Goal: Task Accomplishment & Management: Use online tool/utility

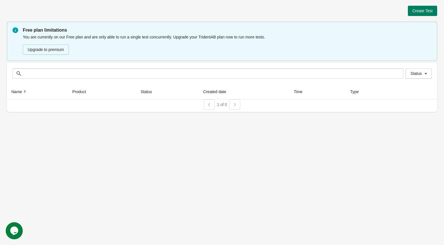
click at [38, 168] on div "Create Test Free plan limitations You are currently on our Free plan and are on…" at bounding box center [222, 122] width 444 height 245
click at [35, 180] on div "Create Test Free plan limitations You are currently on our Free plan and are on…" at bounding box center [222, 122] width 444 height 245
click at [34, 157] on div "Create Test Free plan limitations You are currently on our Free plan and are on…" at bounding box center [222, 122] width 444 height 245
click at [26, 140] on div "Welcome to our site, if you need help simply reply to this message, we are onli…" at bounding box center [57, 174] width 102 height 87
click at [98, 175] on div "Create Test Free plan limitations You are currently on our Free plan and are on…" at bounding box center [222, 122] width 444 height 245
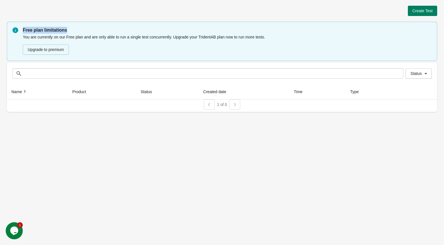
drag, startPoint x: 74, startPoint y: 32, endPoint x: 21, endPoint y: 30, distance: 53.2
click at [21, 30] on div "Free plan limitations You are currently on our Free plan and are only able to r…" at bounding box center [222, 41] width 430 height 39
click at [197, 147] on div "Create Test Free plan limitations You are currently on our Free plan and are on…" at bounding box center [222, 122] width 444 height 245
click at [312, 137] on div "Create Test Free plan limitations You are currently on our Free plan and are on…" at bounding box center [222, 122] width 444 height 245
click at [417, 9] on span "Create Test" at bounding box center [422, 11] width 20 height 5
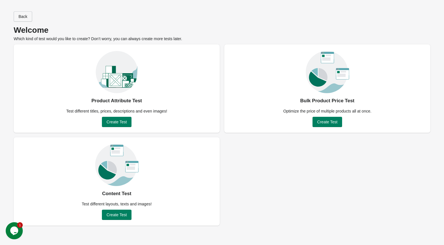
click at [24, 14] on span "Back" at bounding box center [22, 16] width 9 height 5
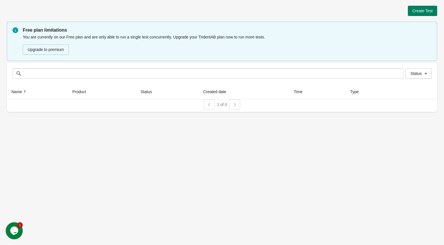
click at [102, 153] on div "Create Test Free plan limitations You are currently on our Free plan and are on…" at bounding box center [222, 122] width 444 height 245
click at [188, 165] on div "Create Test Free plan limitations You are currently on our Free plan and are on…" at bounding box center [222, 122] width 444 height 245
click at [340, 11] on div "Create Test" at bounding box center [222, 11] width 430 height 10
click at [424, 12] on span "Create Test" at bounding box center [422, 11] width 20 height 5
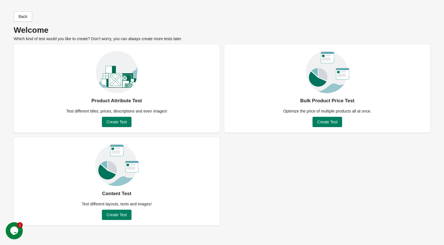
click at [254, 169] on div "Product Attribute Test Test different titles, prices, descriptions and even ima…" at bounding box center [222, 134] width 417 height 181
drag, startPoint x: 175, startPoint y: 108, endPoint x: 54, endPoint y: 106, distance: 121.3
click at [54, 106] on div "Product Attribute Test Test different titles, prices, descriptions and even ima…" at bounding box center [117, 88] width 206 height 88
click at [240, 164] on div "Product Attribute Test Test different titles, prices, descriptions and even ima…" at bounding box center [222, 134] width 417 height 181
click at [113, 122] on span "Create Test" at bounding box center [116, 122] width 20 height 5
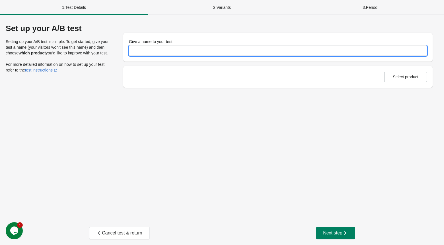
click at [188, 52] on input "Give a name to your test" at bounding box center [278, 51] width 298 height 10
type input "********"
click at [393, 79] on span "Select product" at bounding box center [406, 77] width 26 height 5
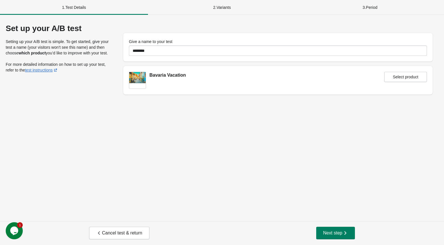
click at [306, 162] on div "Set up your A/B test Setting up your A/B test is simple. To get started, give y…" at bounding box center [222, 118] width 444 height 206
click at [333, 236] on button "Next step" at bounding box center [335, 233] width 39 height 13
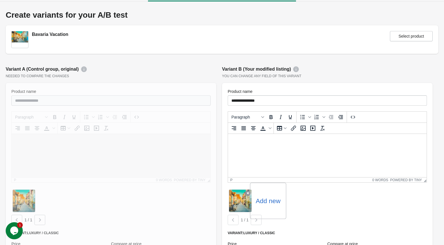
scroll to position [11, 0]
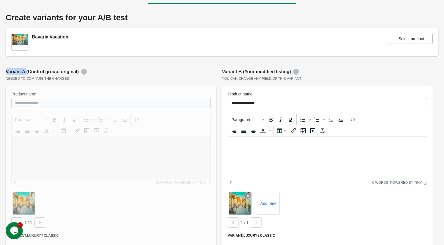
drag, startPoint x: 27, startPoint y: 71, endPoint x: 6, endPoint y: 68, distance: 21.6
click at [6, 68] on div "Variant A (Control group, original)" at bounding box center [111, 71] width 211 height 7
click at [229, 71] on div "Variant B (Your modified listing)" at bounding box center [327, 71] width 211 height 7
drag, startPoint x: 222, startPoint y: 72, endPoint x: 253, endPoint y: 68, distance: 31.0
click at [253, 68] on div "Variant B (Your modified listing)" at bounding box center [327, 71] width 211 height 7
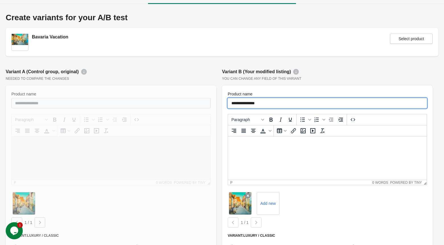
click at [229, 101] on input "**********" at bounding box center [327, 103] width 199 height 10
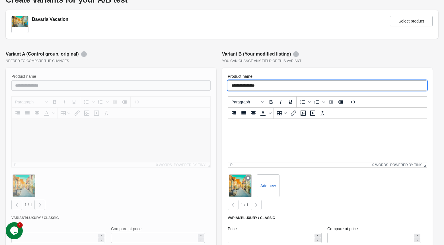
scroll to position [34, 0]
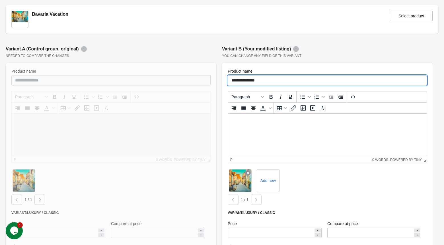
click at [196, 79] on div at bounding box center [111, 170] width 211 height 214
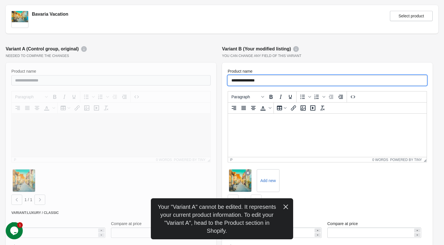
click at [230, 79] on input "**********" at bounding box center [327, 80] width 199 height 10
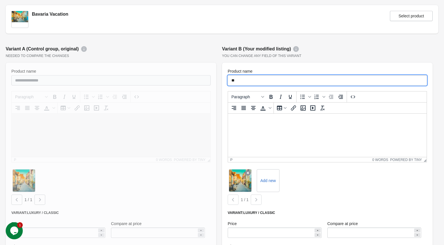
type input "*"
type input "**********"
click at [275, 123] on p at bounding box center [328, 121] width 190 height 6
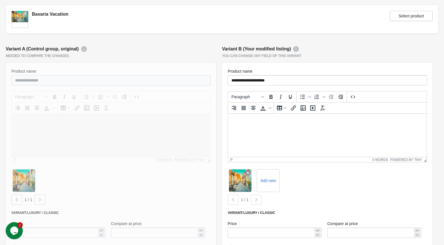
click at [290, 80] on input "**********" at bounding box center [327, 80] width 199 height 10
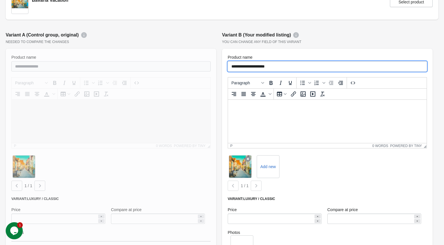
scroll to position [50, 0]
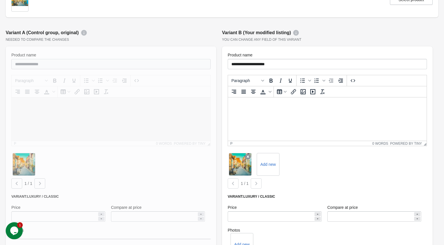
click at [266, 112] on html at bounding box center [327, 104] width 199 height 15
click at [253, 112] on html at bounding box center [327, 104] width 199 height 15
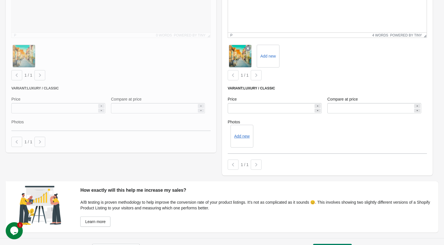
scroll to position [174, 0]
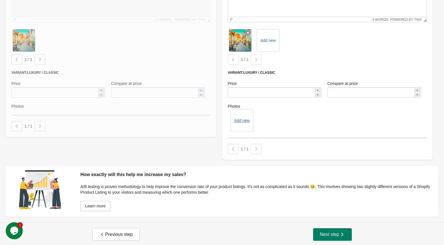
click at [287, 122] on div "Add new" at bounding box center [327, 120] width 199 height 23
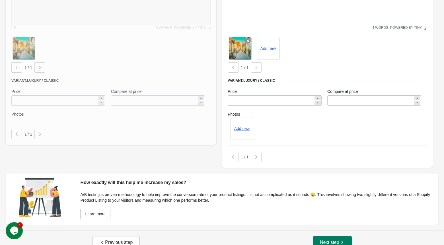
scroll to position [164, 0]
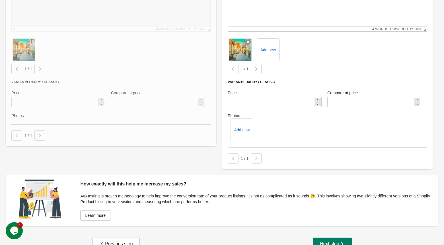
click at [287, 128] on div "Add new" at bounding box center [327, 129] width 199 height 23
click at [302, 84] on div "Variant: Luxury / Classic Price ******* Compare at price ******* Photos Add new" at bounding box center [327, 114] width 199 height 68
click at [292, 143] on div "Variant: Luxury / Classic Price ******* Compare at price ******* Photos Add new" at bounding box center [327, 114] width 199 height 68
click at [295, 97] on input "*******" at bounding box center [271, 102] width 86 height 10
type input "****"
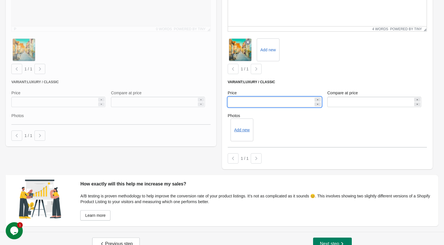
click at [307, 139] on div "Add new" at bounding box center [327, 129] width 199 height 23
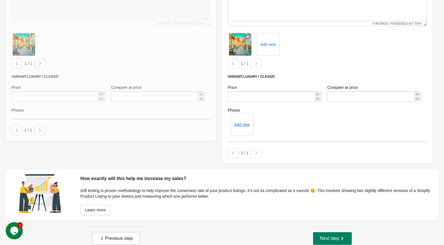
scroll to position [175, 0]
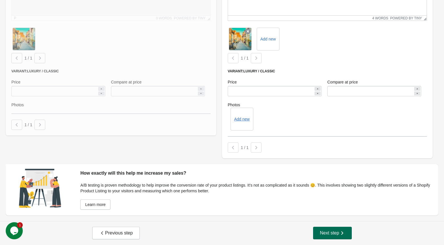
click at [330, 233] on span "Next step" at bounding box center [332, 233] width 25 height 6
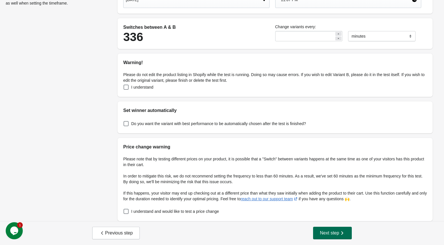
scroll to position [0, 0]
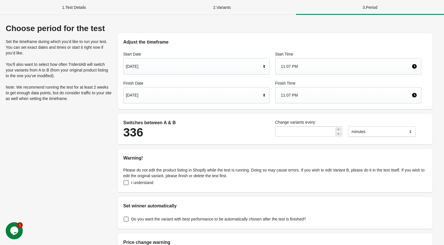
click at [265, 42] on h2 "Adjust the timeframe" at bounding box center [275, 42] width 304 height 7
click at [259, 79] on div "Finish Date [DATE]" at bounding box center [196, 91] width 152 height 29
click at [252, 98] on div "[DATE]" at bounding box center [193, 95] width 135 height 11
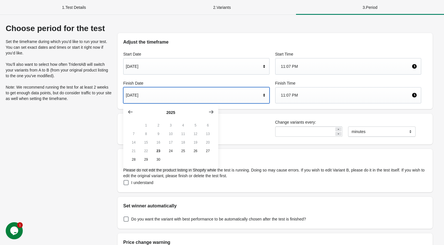
click at [267, 23] on div "Choose period for the test Set the timeframe during which you’d like to run you…" at bounding box center [222, 165] width 444 height 301
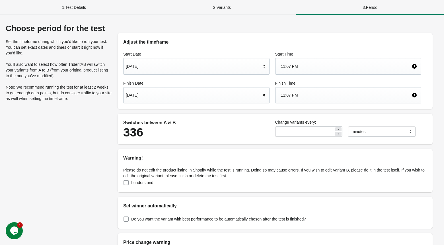
click at [222, 129] on div "336" at bounding box center [196, 132] width 146 height 13
click at [228, 127] on div "336" at bounding box center [196, 132] width 146 height 13
drag, startPoint x: 153, startPoint y: 133, endPoint x: 123, endPoint y: 132, distance: 30.5
click at [123, 132] on div "Switches between A & B 336" at bounding box center [196, 128] width 152 height 25
click at [168, 129] on div "336" at bounding box center [196, 132] width 146 height 13
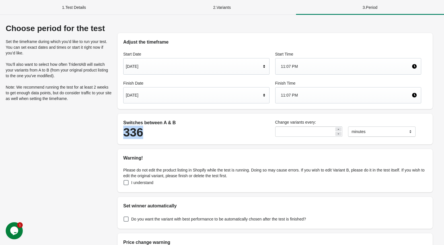
drag, startPoint x: 160, startPoint y: 132, endPoint x: 124, endPoint y: 130, distance: 36.8
click at [124, 130] on div "336" at bounding box center [196, 132] width 146 height 13
click at [243, 96] on div "[DATE]" at bounding box center [193, 95] width 135 height 11
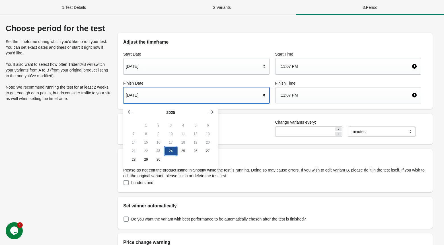
click at [168, 151] on button "24" at bounding box center [170, 151] width 12 height 9
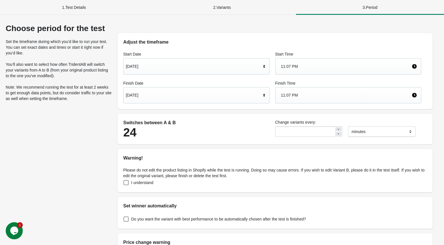
click at [235, 137] on div "24" at bounding box center [196, 132] width 146 height 13
click at [245, 126] on div "24" at bounding box center [196, 132] width 146 height 13
drag, startPoint x: 148, startPoint y: 132, endPoint x: 121, endPoint y: 132, distance: 27.0
click at [121, 132] on div "Switches between A & B 24" at bounding box center [196, 128] width 152 height 25
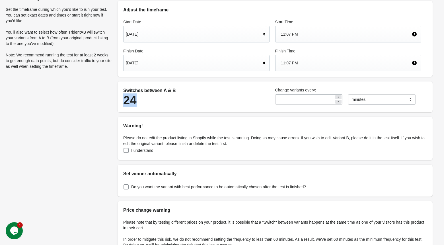
scroll to position [33, 0]
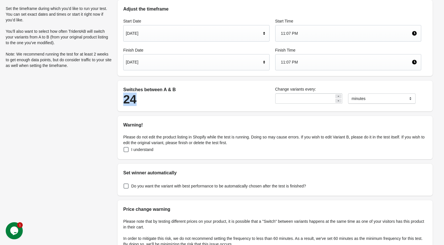
click at [249, 101] on div "24" at bounding box center [196, 99] width 146 height 13
drag, startPoint x: 320, startPoint y: 96, endPoint x: 262, endPoint y: 93, distance: 57.9
click at [262, 93] on div "Switches between A & B 24 Change variants every: ** ******* ***** **** minutes" at bounding box center [272, 95] width 304 height 25
type input "*"
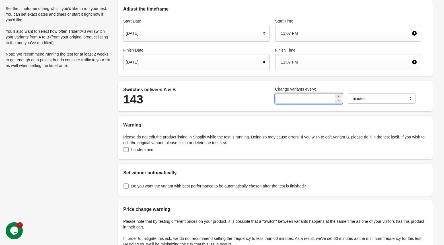
type input "*"
click at [254, 66] on div "[DATE]" at bounding box center [193, 62] width 135 height 11
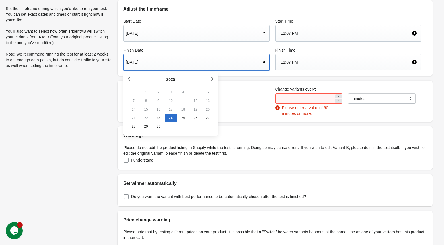
click at [255, 104] on div "287" at bounding box center [196, 99] width 146 height 13
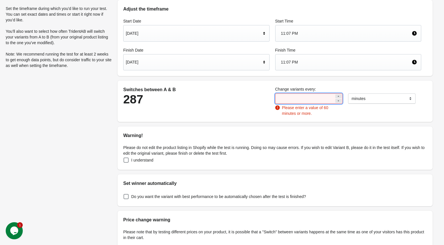
click at [316, 97] on input "*" at bounding box center [304, 98] width 59 height 10
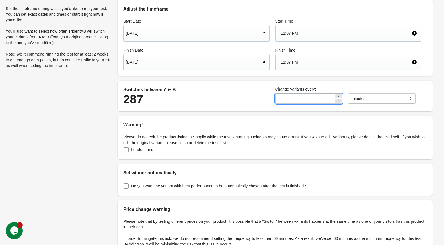
click at [211, 120] on div "Adjust the timeframe Start Date [DATE] Start Time 11:07 PM Finish Date [DATE] F…" at bounding box center [275, 137] width 326 height 292
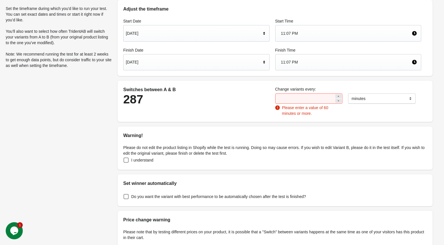
drag, startPoint x: 324, startPoint y: 115, endPoint x: 317, endPoint y: 112, distance: 8.0
click at [317, 112] on div "Please enter a value of 60 minutes or more." at bounding box center [308, 110] width 67 height 11
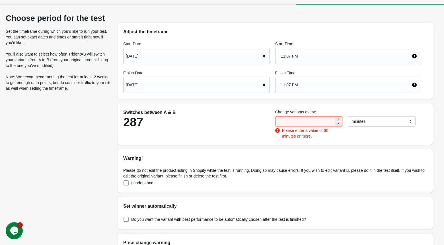
scroll to position [14, 0]
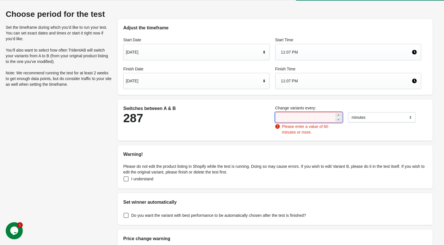
click at [315, 118] on input "*" at bounding box center [304, 117] width 59 height 10
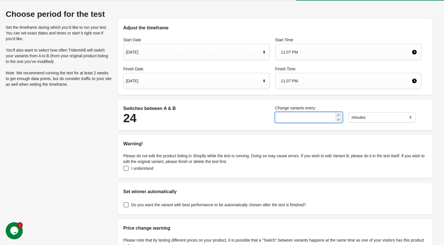
type input "**"
click at [247, 130] on div "Switches between A & B 24 Change variants every: ** ******* ***** **** minutes" at bounding box center [275, 114] width 315 height 31
click at [246, 122] on div "24" at bounding box center [196, 118] width 146 height 13
click at [263, 123] on div "24" at bounding box center [196, 118] width 146 height 13
click at [250, 123] on div "24" at bounding box center [196, 118] width 146 height 13
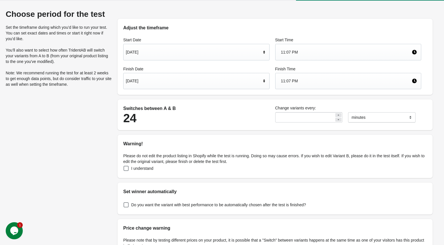
click at [256, 132] on div "Adjust the timeframe Start Date [DATE] Start Time 11:07 PM Finish Date [DATE] F…" at bounding box center [275, 156] width 326 height 292
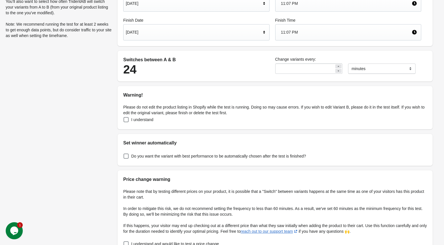
scroll to position [65, 0]
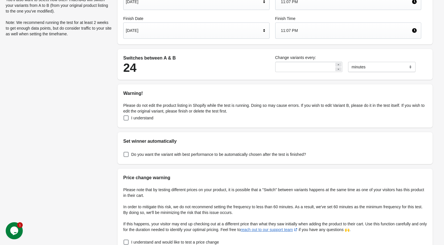
click at [171, 123] on div "Please do not edit the product listing in Shopify while the test is running. Do…" at bounding box center [275, 112] width 315 height 31
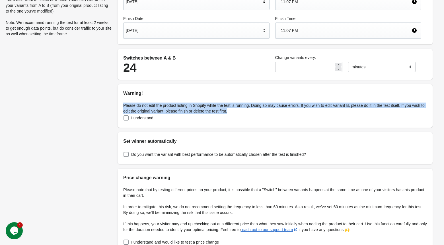
drag, startPoint x: 123, startPoint y: 104, endPoint x: 258, endPoint y: 110, distance: 135.0
click at [258, 110] on p "Please do not edit the product listing in Shopify while the test is running. Do…" at bounding box center [275, 107] width 304 height 11
click at [127, 118] on span at bounding box center [126, 117] width 5 height 5
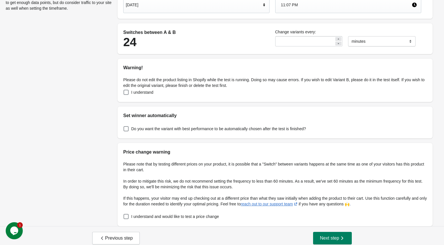
scroll to position [95, 0]
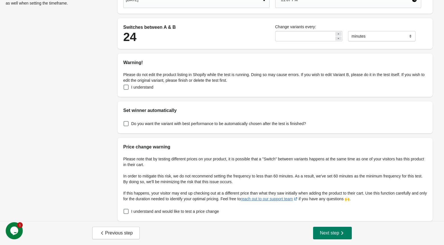
click at [176, 106] on div "Set winner automatically" at bounding box center [275, 107] width 315 height 13
drag, startPoint x: 121, startPoint y: 110, endPoint x: 174, endPoint y: 110, distance: 53.8
click at [174, 110] on div "Set winner automatically" at bounding box center [275, 107] width 315 height 13
click at [186, 114] on h2 "Set winner automatically" at bounding box center [275, 110] width 304 height 7
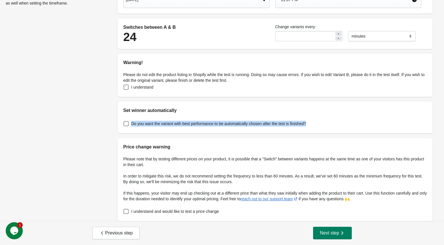
drag, startPoint x: 324, startPoint y: 119, endPoint x: 228, endPoint y: 127, distance: 95.7
click at [228, 127] on div "Do you want the variant with best performance to be automatically chosen after …" at bounding box center [275, 123] width 315 height 19
click at [240, 108] on h2 "Set winner automatically" at bounding box center [275, 110] width 304 height 7
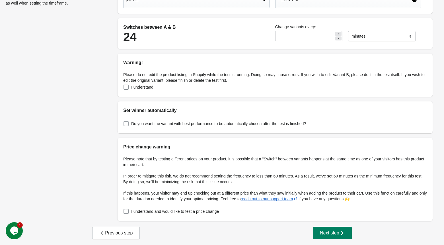
click at [157, 120] on label "Do you want the variant with best performance to be automatically chosen after …" at bounding box center [214, 124] width 183 height 8
click at [177, 149] on h2 "Price change warning" at bounding box center [275, 146] width 304 height 7
drag, startPoint x: 177, startPoint y: 149, endPoint x: 120, endPoint y: 145, distance: 57.0
click at [120, 145] on div "Price change warning" at bounding box center [275, 144] width 315 height 13
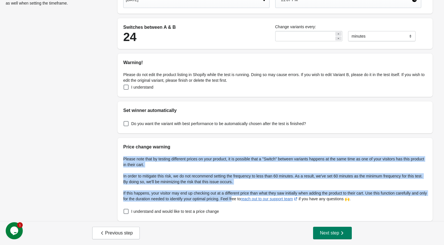
drag, startPoint x: 122, startPoint y: 157, endPoint x: 255, endPoint y: 198, distance: 138.7
click at [255, 198] on div "Please note that by testing different prices on your product, it is possible th…" at bounding box center [275, 185] width 315 height 71
click at [336, 20] on div "Switches between A & B 24 Change variants every: ** ******* ***** **** minutes" at bounding box center [275, 33] width 315 height 31
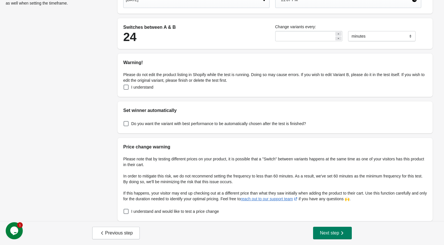
click at [219, 182] on p "In order to mitigate this risk, we do not recommend setting the frequency to le…" at bounding box center [275, 178] width 304 height 11
click at [153, 192] on p "If this happens, your visitor may end up checking out at a different price than…" at bounding box center [275, 195] width 304 height 11
click at [140, 199] on p "If this happens, your visitor may end up checking out at a different price than…" at bounding box center [275, 195] width 304 height 11
click at [127, 211] on span at bounding box center [126, 211] width 5 height 5
click at [289, 223] on div "Previous step Next step" at bounding box center [222, 233] width 444 height 24
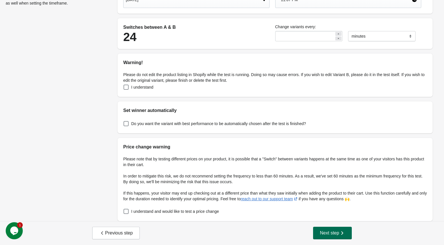
click at [324, 231] on span "Next step" at bounding box center [332, 233] width 25 height 6
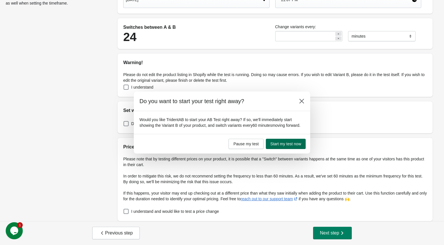
click at [286, 145] on span "Start my test now" at bounding box center [285, 143] width 31 height 5
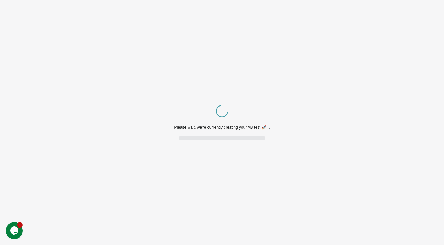
scroll to position [0, 0]
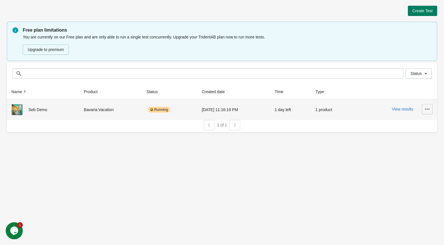
click at [429, 108] on icon "button" at bounding box center [427, 109] width 6 height 6
click at [420, 136] on span "View Product Page" at bounding box center [411, 136] width 34 height 6
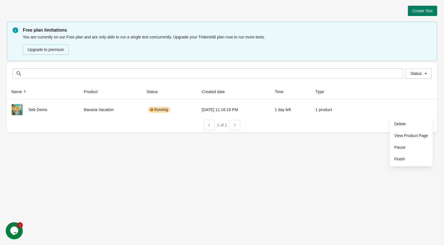
click at [252, 157] on div "Create Test Free plan limitations You are currently on our Free plan and are on…" at bounding box center [222, 122] width 444 height 245
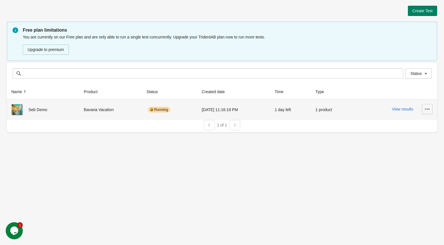
click at [431, 108] on button "button" at bounding box center [427, 109] width 11 height 10
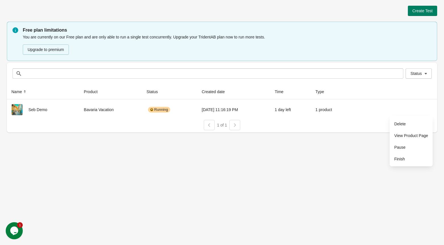
click at [363, 134] on div "Create Test Free plan limitations You are currently on our Free plan and are on…" at bounding box center [222, 67] width 430 height 135
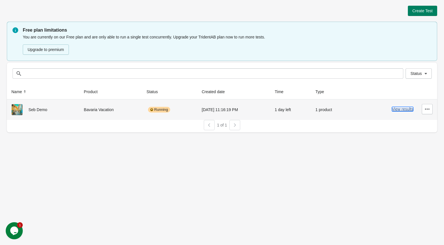
click at [401, 109] on button "View results" at bounding box center [402, 109] width 21 height 5
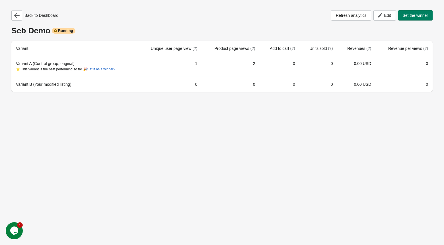
click at [254, 138] on div "Back to Dashboard Refresh analytics Edit Set the winner Seb Demo Running Varian…" at bounding box center [222, 122] width 444 height 245
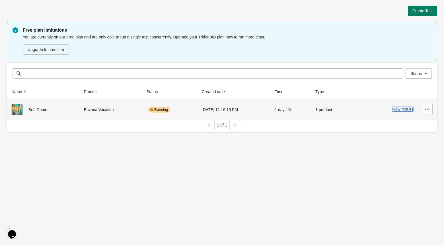
click at [402, 109] on button "View results" at bounding box center [402, 109] width 21 height 5
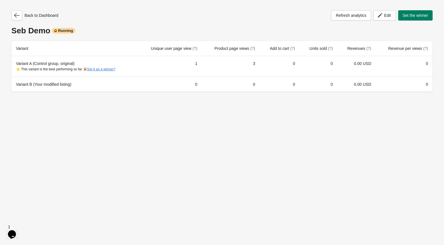
click at [255, 157] on div "Back to Dashboard Refresh analytics Edit Set the winner Seb Demo Running Varian…" at bounding box center [222, 122] width 444 height 245
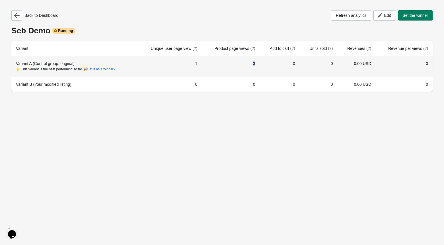
drag, startPoint x: 261, startPoint y: 61, endPoint x: 252, endPoint y: 62, distance: 8.6
click at [252, 62] on td "3" at bounding box center [231, 66] width 58 height 20
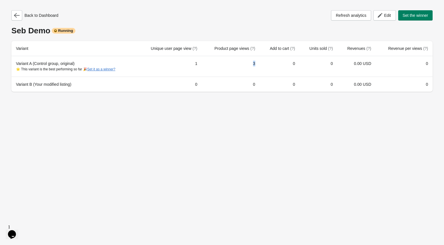
click at [287, 31] on div "Seb Demo Running" at bounding box center [221, 30] width 421 height 9
click at [343, 17] on span "Refresh analytics" at bounding box center [351, 15] width 30 height 5
drag, startPoint x: 310, startPoint y: 47, endPoint x: 337, endPoint y: 46, distance: 27.1
click at [337, 46] on th "Units sold (?)" at bounding box center [319, 48] width 38 height 15
click at [313, 20] on div "Back to Dashboard Refresh analytics Edit Set the winner Seb Demo Running Varian…" at bounding box center [221, 50] width 421 height 81
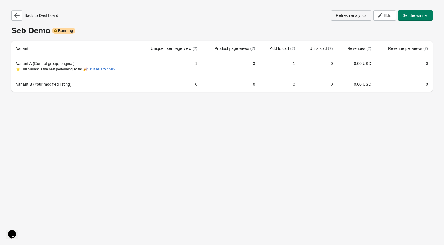
click at [353, 18] on button "Refresh analytics" at bounding box center [351, 15] width 40 height 10
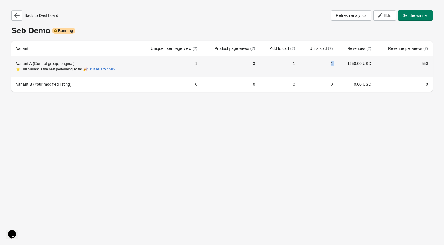
drag, startPoint x: 344, startPoint y: 63, endPoint x: 331, endPoint y: 63, distance: 13.4
click at [331, 63] on tr "Variant A (Control group, original) ⭐ This variant is the best performing so fa…" at bounding box center [221, 66] width 421 height 20
click at [372, 65] on td "1650.00 USD" at bounding box center [357, 66] width 38 height 20
drag, startPoint x: 376, startPoint y: 65, endPoint x: 344, endPoint y: 65, distance: 31.9
click at [344, 65] on td "1650.00 USD" at bounding box center [357, 66] width 38 height 20
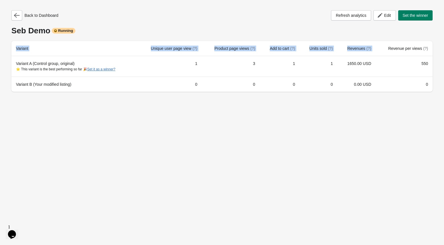
drag, startPoint x: 385, startPoint y: 48, endPoint x: 342, endPoint y: 168, distance: 127.5
click at [345, 167] on div "Back to Dashboard Refresh analytics Edit Set the winner Seb Demo Running Varian…" at bounding box center [222, 122] width 444 height 245
click at [342, 168] on div "Back to Dashboard Refresh analytics Edit Set the winner Seb Demo Running Varian…" at bounding box center [222, 122] width 444 height 245
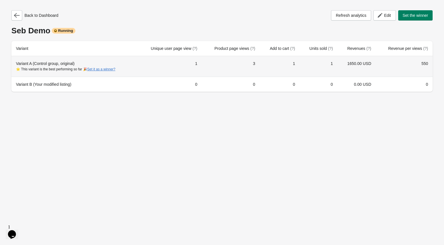
drag, startPoint x: 378, startPoint y: 64, endPoint x: 343, endPoint y: 66, distance: 35.4
click at [343, 66] on tr "Variant A (Control group, original) ⭐ This variant is the best performing so fa…" at bounding box center [221, 66] width 421 height 20
drag, startPoint x: 261, startPoint y: 63, endPoint x: 251, endPoint y: 63, distance: 10.5
click at [251, 63] on td "3" at bounding box center [231, 66] width 58 height 20
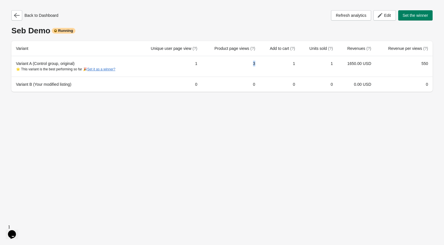
click at [223, 128] on div "Back to Dashboard Refresh analytics Edit Set the winner Seb Demo Running Varian…" at bounding box center [222, 122] width 444 height 245
click at [248, 120] on div "Back to Dashboard Refresh analytics Edit Set the winner Seb Demo Running Varian…" at bounding box center [222, 122] width 444 height 245
click at [159, 18] on div "Back to Dashboard Refresh analytics Edit Set the winner" at bounding box center [221, 15] width 421 height 10
click at [18, 13] on icon "button" at bounding box center [17, 16] width 6 height 6
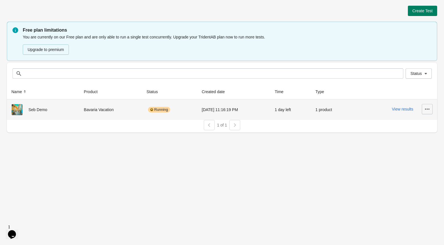
click at [427, 109] on icon "button" at bounding box center [427, 108] width 5 height 1
click at [401, 146] on span "Pause" at bounding box center [411, 147] width 34 height 6
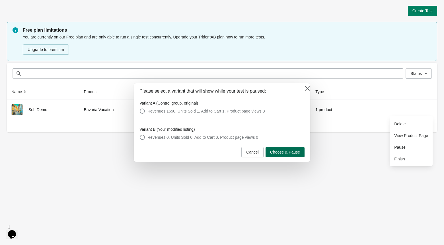
click at [300, 150] on button "Choose & Pause" at bounding box center [285, 152] width 39 height 10
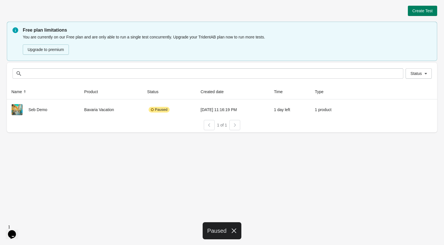
click at [300, 150] on div "Create Test Free plan limitations You are currently on our Free plan and are on…" at bounding box center [222, 122] width 444 height 245
click at [416, 12] on span "Create Test" at bounding box center [422, 11] width 20 height 5
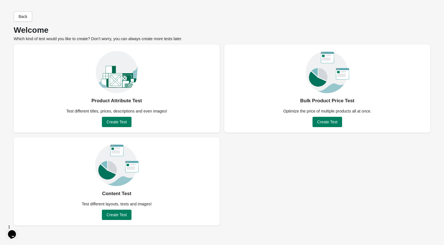
click at [295, 180] on div "Product Attribute Test Test different titles, prices, descriptions and even ima…" at bounding box center [222, 134] width 417 height 181
drag, startPoint x: 358, startPoint y: 101, endPoint x: 285, endPoint y: 96, distance: 73.3
click at [285, 96] on div "Bulk Product Price Test Optimize the price of multiple products all at once. Cr…" at bounding box center [327, 88] width 206 height 88
click at [324, 124] on span "Create Test" at bounding box center [327, 122] width 20 height 5
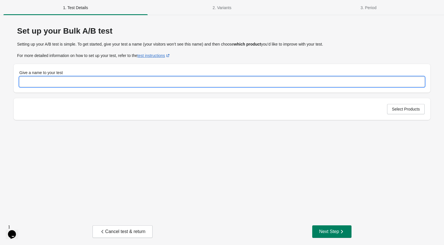
click at [235, 80] on input "Give a name to your test" at bounding box center [221, 82] width 405 height 10
type input "**********"
click at [341, 135] on div "**********" at bounding box center [222, 119] width 430 height 196
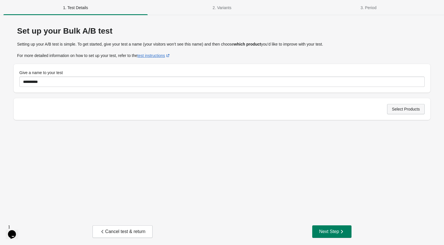
click at [397, 110] on span "Select Products" at bounding box center [406, 109] width 28 height 5
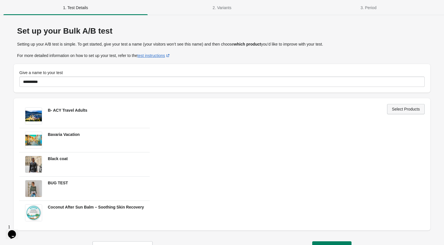
scroll to position [19, 0]
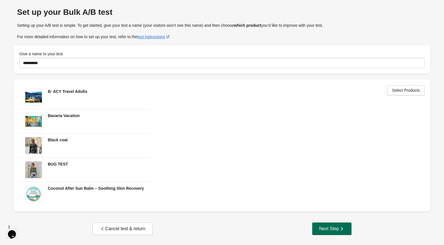
click at [327, 227] on div "Next Step" at bounding box center [332, 229] width 26 height 6
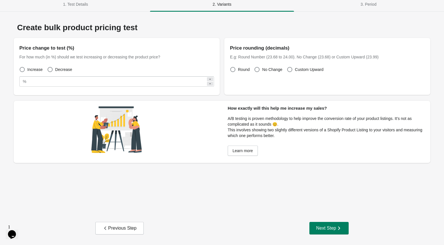
click at [204, 194] on div "Create bulk product pricing test Price change to test (%) For how much (in %) s…" at bounding box center [222, 115] width 430 height 196
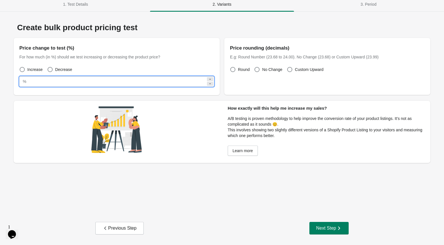
click at [44, 84] on input "**" at bounding box center [117, 81] width 178 height 10
click at [96, 59] on div "For how much (in %) should we test increasing or decreasing the product price?" at bounding box center [116, 57] width 195 height 6
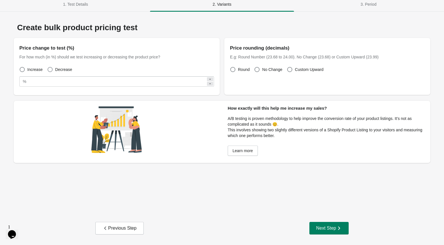
click at [51, 70] on span at bounding box center [50, 69] width 5 height 5
click at [167, 166] on div "Create bulk product pricing test Price change to test (%) For how much (in %) s…" at bounding box center [222, 115] width 430 height 196
click at [246, 182] on div "Create bulk product pricing test Price change to test (%) For how much (in %) s…" at bounding box center [222, 115] width 430 height 196
click at [321, 230] on div "Next Step" at bounding box center [329, 228] width 26 height 6
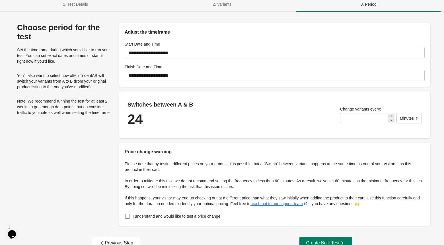
click at [183, 75] on input "**********" at bounding box center [275, 75] width 300 height 16
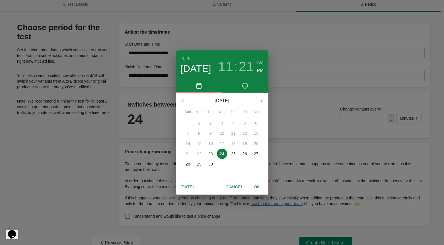
click at [256, 187] on span "OK" at bounding box center [257, 186] width 14 height 7
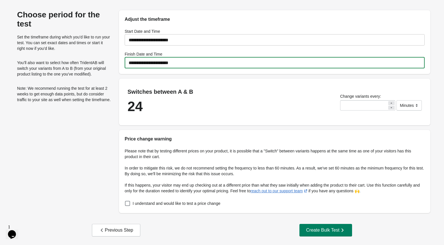
scroll to position [18, 0]
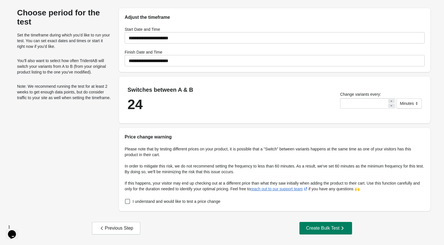
drag, startPoint x: 160, startPoint y: 100, endPoint x: 107, endPoint y: 96, distance: 53.1
click at [107, 96] on div "**********" at bounding box center [222, 109] width 417 height 203
click at [204, 99] on div "Switches between A & B 24 Change variants every: ** ******* ***** **** Minutes" at bounding box center [274, 100] width 311 height 47
click at [365, 111] on div "Switches between A & B 24 Change variants every: ** ******* ***** **** Minutes" at bounding box center [274, 100] width 311 height 47
click at [359, 122] on div "Switches between A & B 24 Change variants every: ** ******* ***** **** Minutes" at bounding box center [274, 100] width 311 height 47
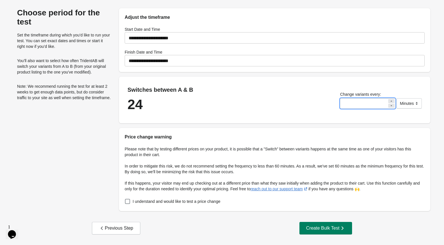
drag, startPoint x: 365, startPoint y: 105, endPoint x: 333, endPoint y: 102, distance: 32.3
click at [333, 102] on div "Switches between A & B 24 Change variants every: ** ******* ***** **** Minutes" at bounding box center [274, 100] width 311 height 47
click at [282, 111] on div "Switches between A & B 24 Change variants every: ** ******* ***** **** Minutes" at bounding box center [274, 100] width 311 height 47
click at [136, 209] on div "Please note that by testing different prices on your product, it is possible th…" at bounding box center [274, 175] width 311 height 71
click at [128, 201] on span at bounding box center [127, 201] width 5 height 5
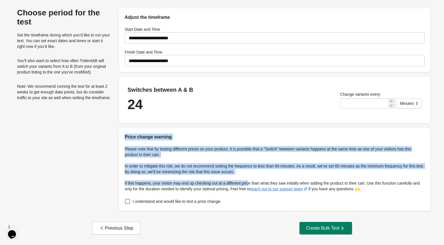
drag, startPoint x: 123, startPoint y: 132, endPoint x: 259, endPoint y: 184, distance: 145.7
click at [259, 184] on div "Price change warning Please note that by testing different prices on your produ…" at bounding box center [274, 169] width 311 height 83
click at [283, 207] on div "Please note that by testing different prices on your product, it is possible th…" at bounding box center [274, 175] width 311 height 71
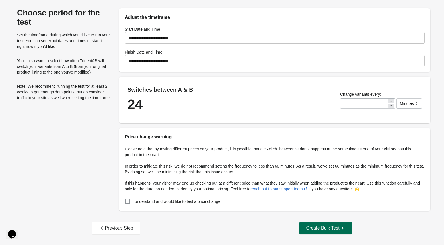
click at [310, 228] on div "Create Bulk Test" at bounding box center [325, 228] width 39 height 6
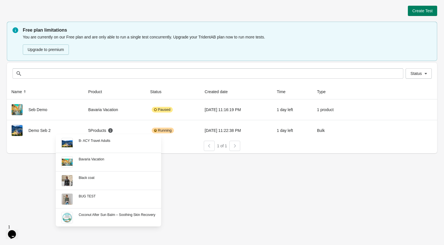
click at [398, 165] on div "Create Test Free plan limitations You are currently on our Free plan and are on…" at bounding box center [222, 122] width 444 height 245
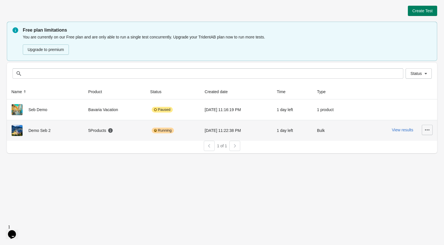
click at [428, 127] on icon "button" at bounding box center [427, 130] width 6 height 6
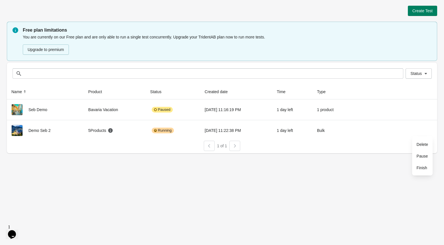
click at [383, 159] on div "Create Test Free plan limitations You are currently on our Free plan and are on…" at bounding box center [222, 122] width 444 height 245
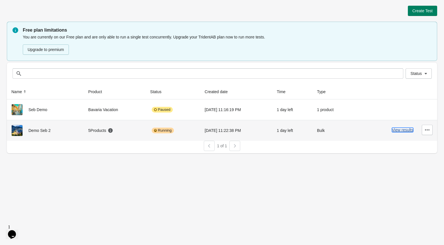
click at [402, 130] on button "View results" at bounding box center [402, 129] width 21 height 5
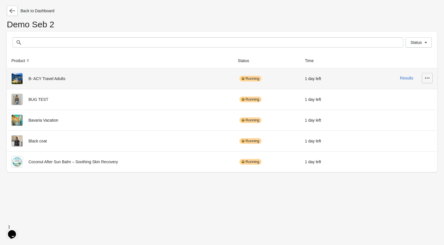
click at [427, 77] on icon "button" at bounding box center [427, 78] width 6 height 6
click at [410, 93] on span "View Product Page" at bounding box center [406, 93] width 43 height 6
drag, startPoint x: 72, startPoint y: 79, endPoint x: 66, endPoint y: 80, distance: 5.7
click at [66, 80] on div "B- ACY Travel Adults" at bounding box center [119, 78] width 217 height 11
copy div "B- ACY Travel Adults"
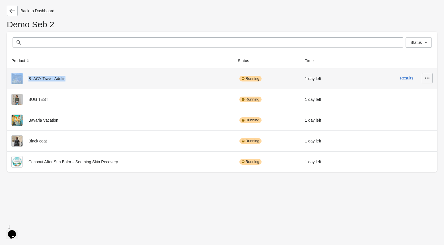
click at [428, 77] on icon "button" at bounding box center [427, 78] width 6 height 6
click at [410, 89] on button "View Product Page" at bounding box center [407, 93] width 48 height 12
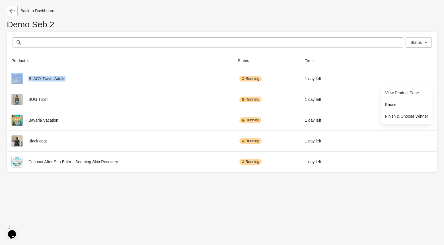
click at [303, 200] on div "Back to Dashboard Demo Seb 2 Status Status Product Status Time B- ACY Travel Ad…" at bounding box center [222, 122] width 444 height 245
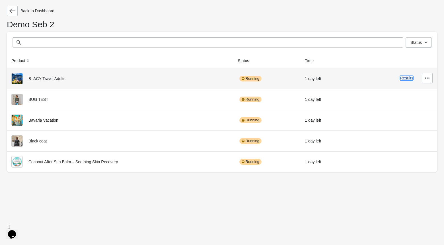
click at [406, 77] on button "Results" at bounding box center [406, 78] width 13 height 5
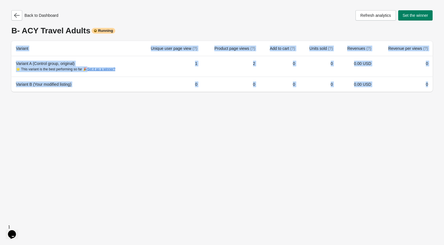
drag, startPoint x: 406, startPoint y: 87, endPoint x: 10, endPoint y: 62, distance: 397.0
click at [10, 62] on div "Back to Dashboard Refresh analytics Set the winner B- ACY Travel Adults Running…" at bounding box center [222, 49] width 430 height 98
click at [208, 109] on div "Back to Dashboard Refresh analytics Set the winner B- ACY Travel Adults Running…" at bounding box center [222, 122] width 444 height 245
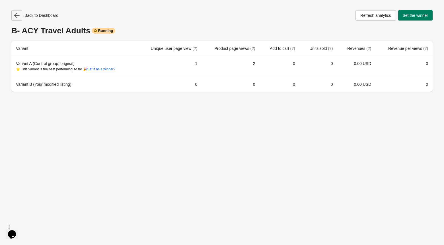
click at [17, 14] on icon "button" at bounding box center [17, 16] width 6 height 6
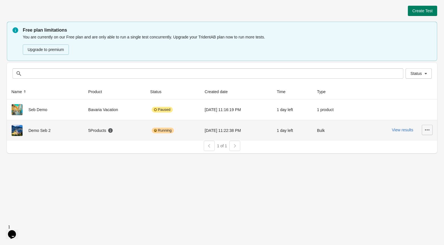
click at [429, 128] on icon "button" at bounding box center [427, 130] width 6 height 6
click at [420, 155] on span "Pause" at bounding box center [422, 156] width 11 height 6
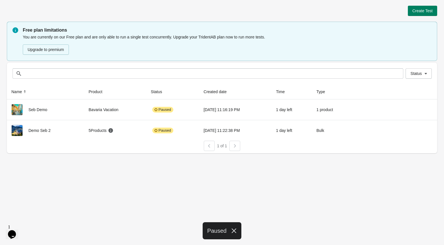
click at [382, 9] on div "Create Test" at bounding box center [222, 11] width 430 height 10
click at [419, 12] on span "Create Test" at bounding box center [422, 11] width 20 height 5
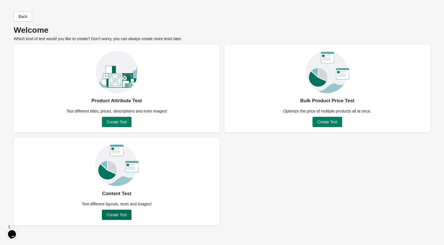
click at [115, 215] on span "Create Test" at bounding box center [116, 214] width 20 height 5
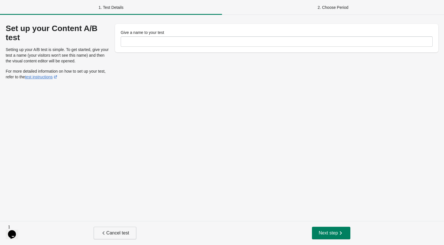
click at [105, 231] on icon "button" at bounding box center [104, 233] width 6 height 6
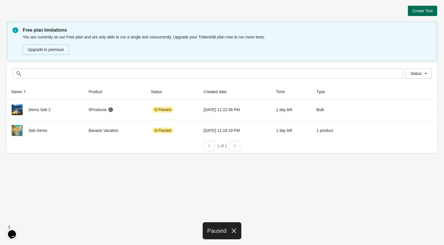
click at [413, 13] on button "Create Test" at bounding box center [422, 11] width 29 height 10
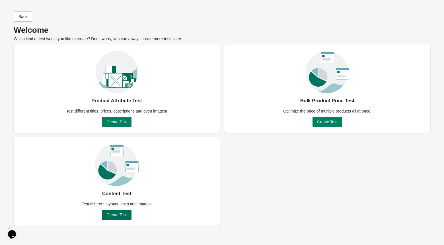
click at [125, 213] on span "Create Test" at bounding box center [116, 214] width 20 height 5
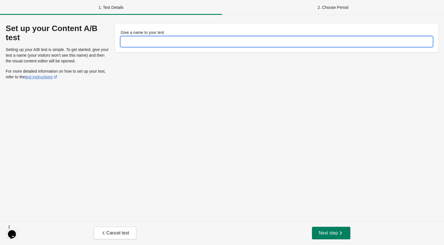
click at [229, 41] on input "Give a name to your test" at bounding box center [277, 41] width 312 height 10
click at [115, 87] on div "Set up your Content A/B test Setting up your A/B test is simple. To get started…" at bounding box center [222, 118] width 444 height 206
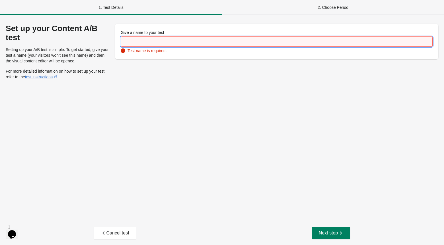
click at [142, 42] on input "Give a name to your test" at bounding box center [277, 41] width 312 height 10
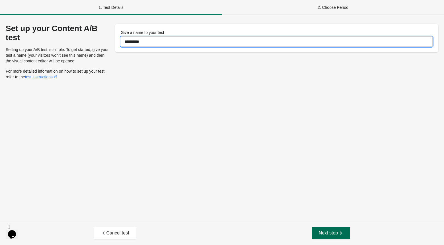
type input "**********"
click at [317, 233] on button "Next step" at bounding box center [331, 233] width 39 height 13
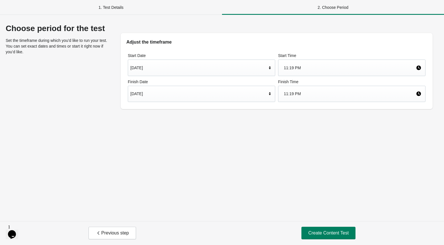
click at [219, 99] on div "Sep 30, 2025" at bounding box center [198, 93] width 137 height 11
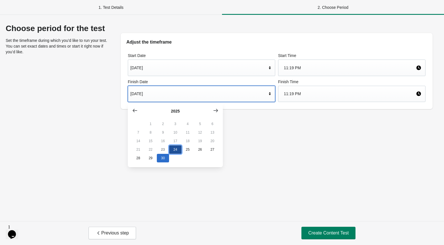
click at [176, 149] on button "24" at bounding box center [175, 149] width 12 height 9
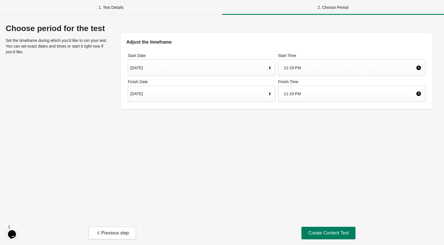
click at [238, 146] on div "Choose period for the test Set the timeframe during which you’d like to run you…" at bounding box center [222, 118] width 444 height 206
click at [318, 234] on span "Create Content Test" at bounding box center [328, 233] width 40 height 6
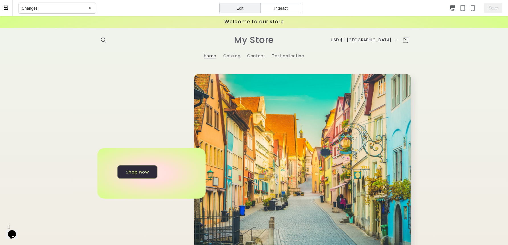
click at [241, 7] on div "Edit" at bounding box center [239, 8] width 41 height 10
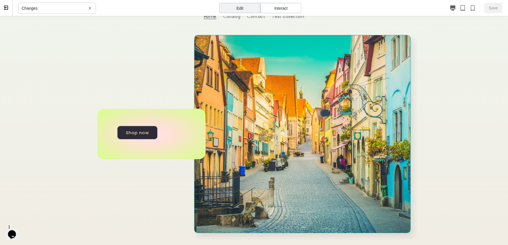
scroll to position [42, 0]
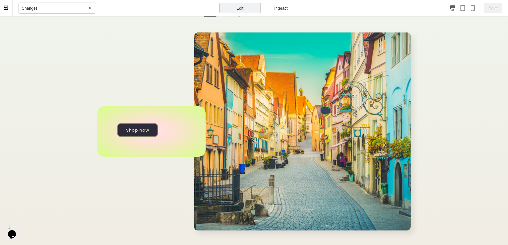
click at [143, 126] on link "Shop now" at bounding box center [137, 129] width 41 height 13
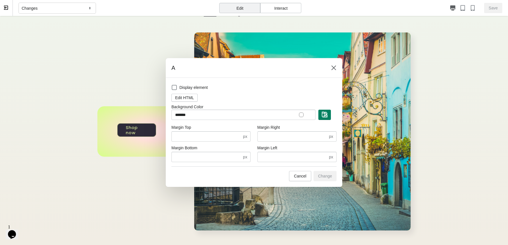
click at [149, 129] on div at bounding box center [254, 122] width 508 height 245
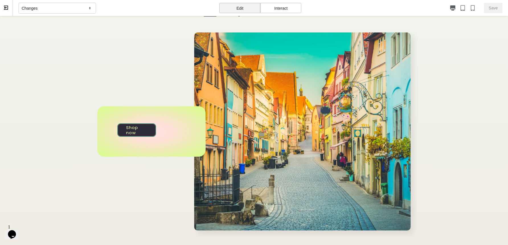
click at [149, 129] on link "Shop now" at bounding box center [136, 129] width 39 height 13
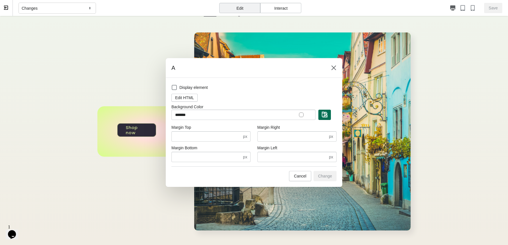
click at [326, 115] on img "button" at bounding box center [325, 115] width 6 height 6
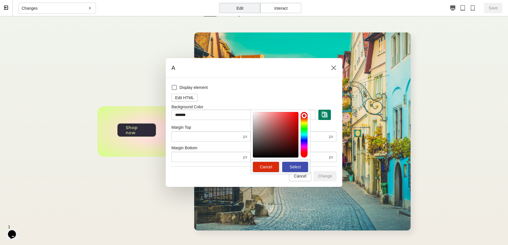
click at [294, 121] on div at bounding box center [276, 135] width 46 height 46
click at [294, 114] on div at bounding box center [276, 135] width 46 height 46
click at [291, 168] on span "Select" at bounding box center [294, 166] width 11 height 5
type input "*******"
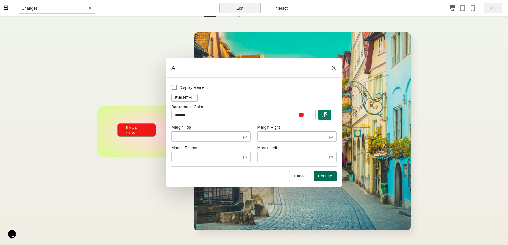
click at [323, 173] on button "Change" at bounding box center [324, 176] width 23 height 10
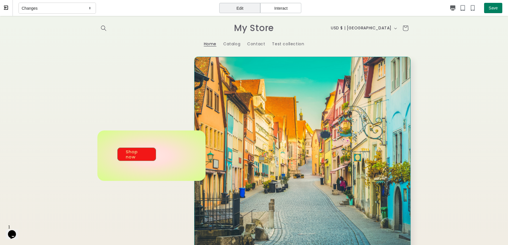
scroll to position [0, 0]
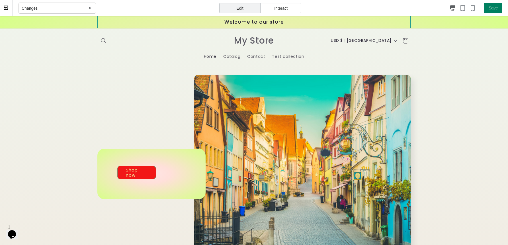
click at [211, 25] on div "Welcome to our store" at bounding box center [253, 22] width 313 height 12
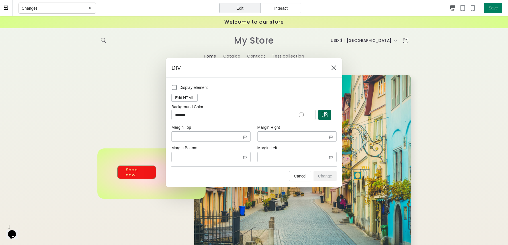
click at [324, 118] on button "button" at bounding box center [324, 115] width 13 height 10
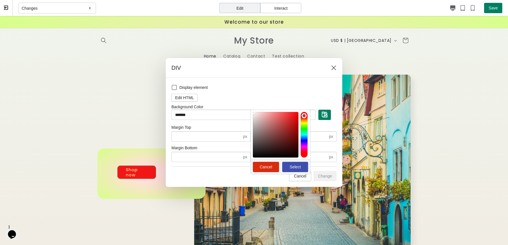
click at [293, 119] on div at bounding box center [276, 135] width 46 height 46
click at [296, 113] on div at bounding box center [276, 135] width 46 height 46
click at [296, 168] on span "Select" at bounding box center [294, 166] width 11 height 5
type input "*******"
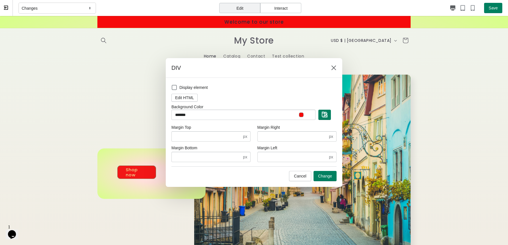
click at [444, 73] on div at bounding box center [254, 122] width 508 height 245
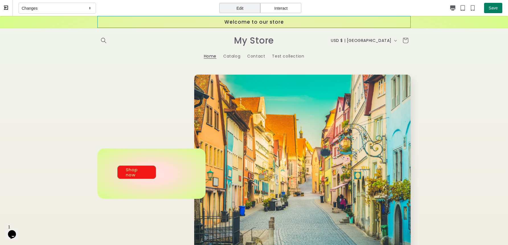
click at [298, 21] on div "Welcome to our store" at bounding box center [253, 22] width 313 height 12
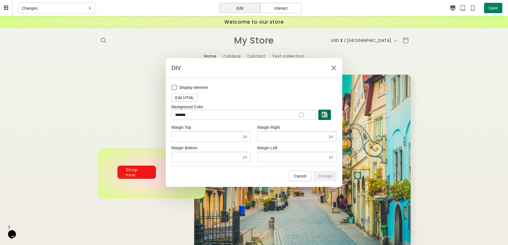
click at [324, 114] on img "button" at bounding box center [325, 115] width 6 height 6
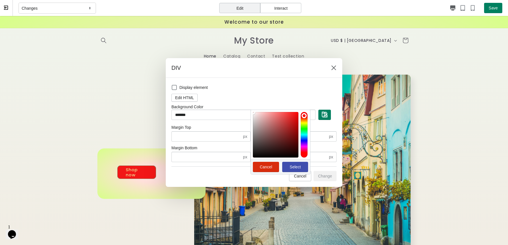
click at [294, 116] on div at bounding box center [276, 135] width 46 height 46
click at [306, 126] on div at bounding box center [304, 135] width 7 height 46
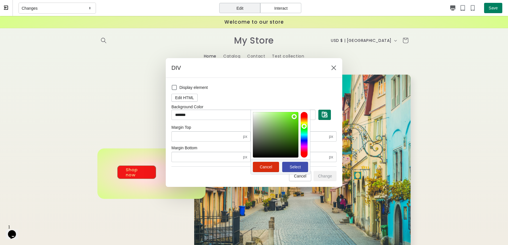
click at [292, 164] on button "Select" at bounding box center [295, 167] width 26 height 10
type input "*******"
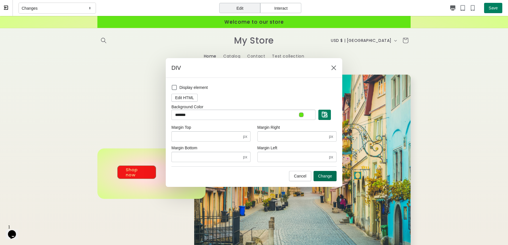
click at [324, 178] on button "Change" at bounding box center [324, 176] width 23 height 10
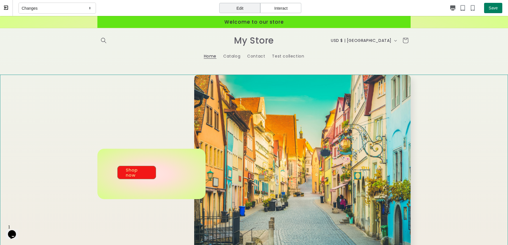
click at [429, 130] on div "Shop now" at bounding box center [254, 174] width 508 height 198
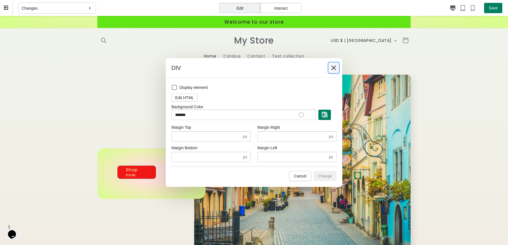
click at [333, 71] on button at bounding box center [333, 68] width 10 height 10
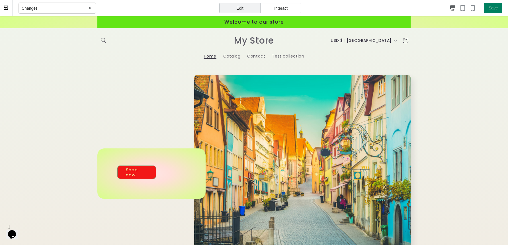
click at [317, 2] on div "Save" at bounding box center [405, 8] width 194 height 16
click at [281, 8] on div "Interact" at bounding box center [280, 8] width 41 height 10
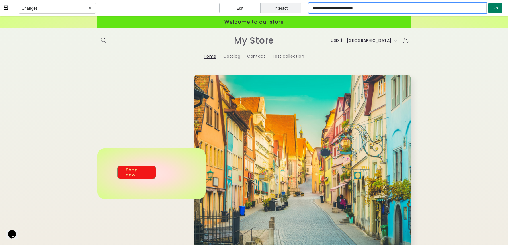
click at [371, 7] on input "**********" at bounding box center [397, 8] width 178 height 10
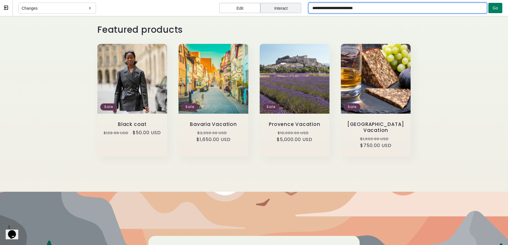
scroll to position [275, 0]
click at [130, 124] on link "Black coat" at bounding box center [132, 124] width 58 height 6
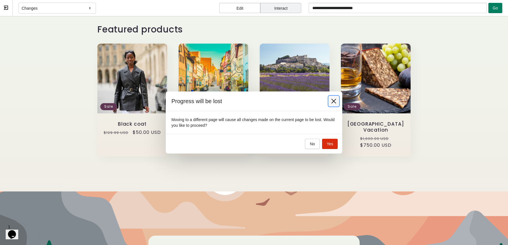
click at [333, 102] on icon at bounding box center [333, 101] width 5 height 5
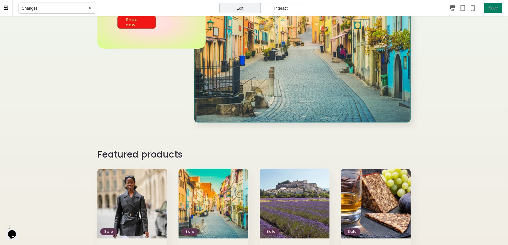
scroll to position [239, 0]
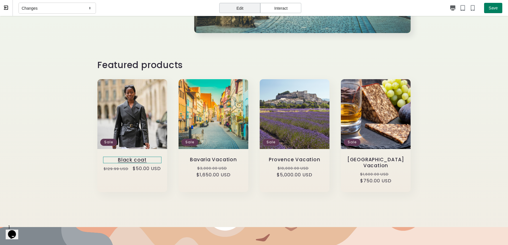
click at [137, 160] on link "Black coat" at bounding box center [132, 160] width 58 height 7
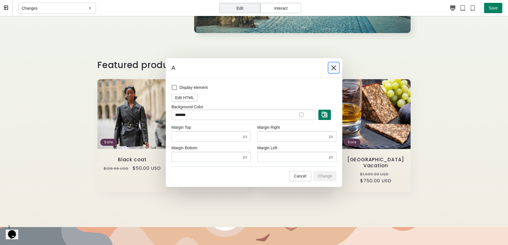
click at [335, 67] on icon at bounding box center [334, 68] width 6 height 6
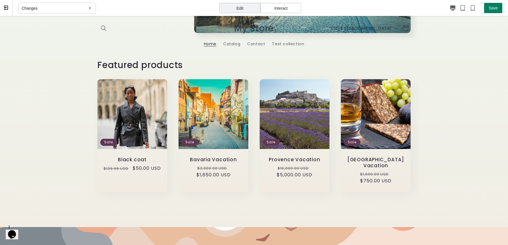
click at [283, 6] on div "Interact" at bounding box center [280, 8] width 41 height 10
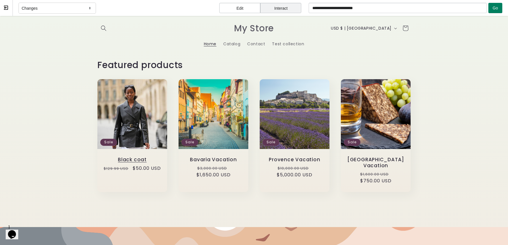
click at [141, 159] on link "Black coat" at bounding box center [132, 160] width 58 height 6
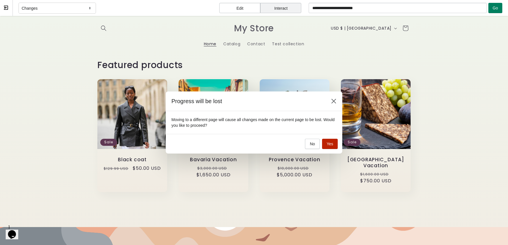
click at [327, 145] on span "Yes" at bounding box center [329, 143] width 7 height 5
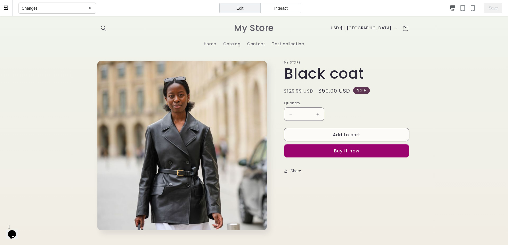
scroll to position [0, 0]
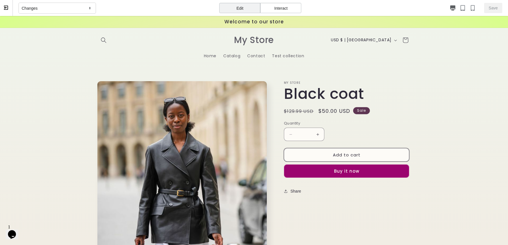
click at [395, 153] on button "Add to cart" at bounding box center [346, 154] width 125 height 13
click at [318, 95] on h1 "Black coat" at bounding box center [347, 94] width 127 height 18
click at [358, 148] on button "Add to cart" at bounding box center [346, 154] width 125 height 13
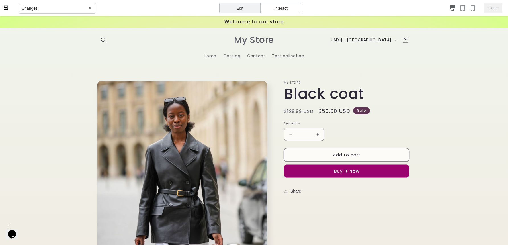
click at [358, 148] on button "Add to cart" at bounding box center [346, 154] width 125 height 13
click at [370, 153] on button "Add to cart" at bounding box center [346, 154] width 125 height 13
click at [238, 6] on div "Edit" at bounding box center [239, 8] width 41 height 10
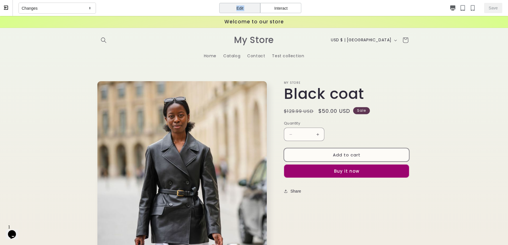
click at [368, 152] on button "Add to cart" at bounding box center [346, 154] width 125 height 13
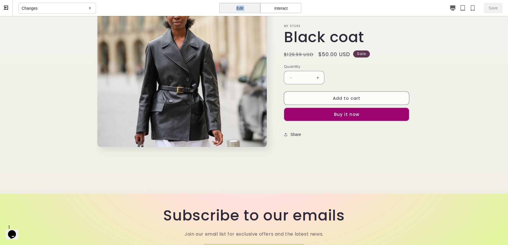
scroll to position [123, 0]
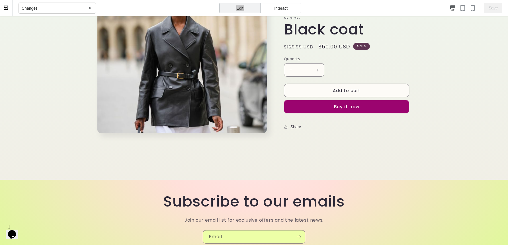
click at [311, 196] on h2 "Subscribe to our emails" at bounding box center [254, 201] width 456 height 18
click at [311, 203] on h2 "Subscribe to our emails" at bounding box center [254, 201] width 456 height 18
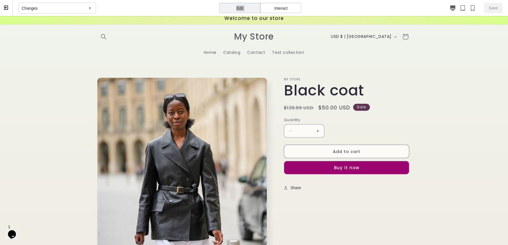
scroll to position [0, 0]
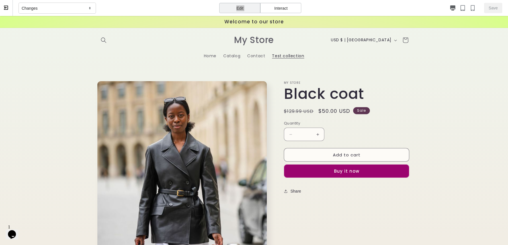
click at [292, 56] on span "Test collection" at bounding box center [288, 55] width 32 height 5
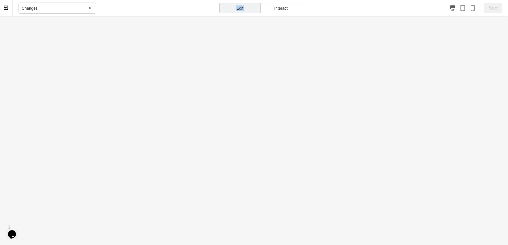
click at [284, 9] on div "Interact" at bounding box center [280, 8] width 41 height 10
click at [241, 8] on div "Edit" at bounding box center [239, 8] width 41 height 10
click at [288, 5] on div "Interact" at bounding box center [280, 8] width 41 height 10
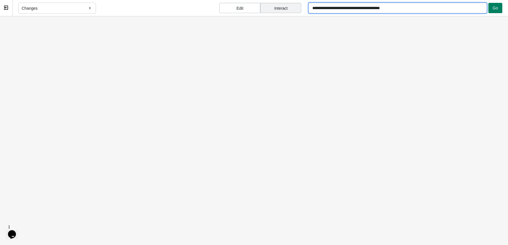
click at [416, 11] on input "**********" at bounding box center [397, 8] width 178 height 10
click at [444, 9] on span "Go" at bounding box center [494, 8] width 5 height 5
type input "**********"
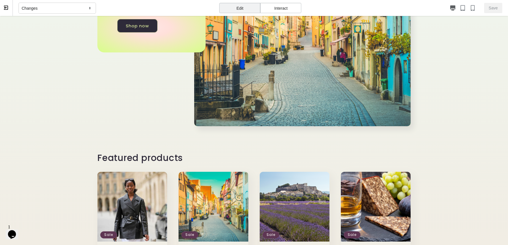
scroll to position [177, 0]
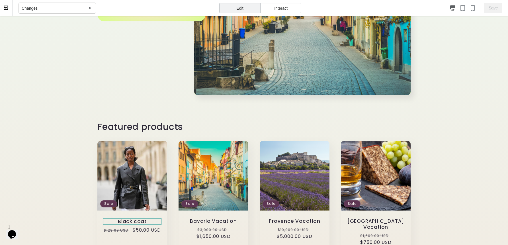
click at [140, 223] on link "Black coat" at bounding box center [132, 221] width 58 height 7
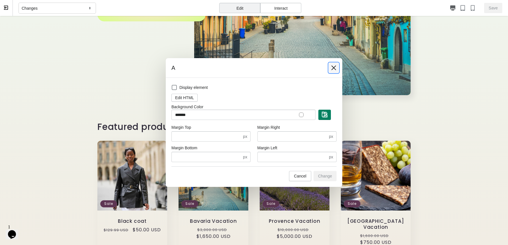
click at [336, 68] on icon at bounding box center [334, 68] width 6 height 6
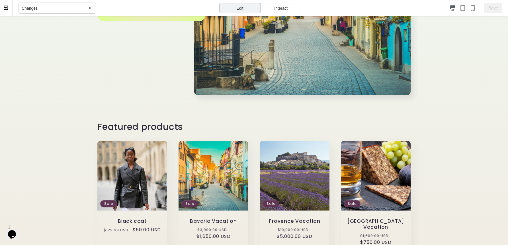
click at [285, 5] on div "Interact" at bounding box center [280, 8] width 41 height 10
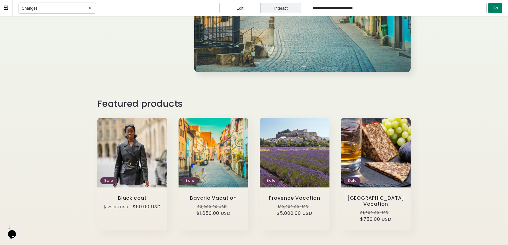
scroll to position [256, 0]
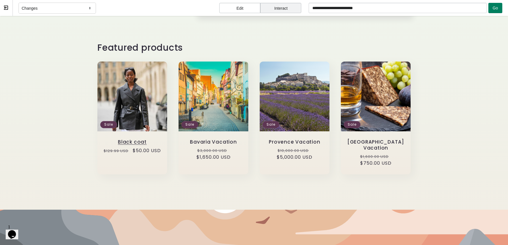
click at [143, 139] on link "Black coat" at bounding box center [132, 142] width 58 height 6
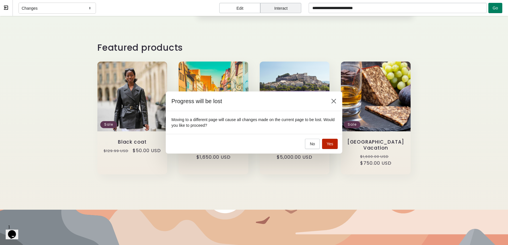
click at [328, 145] on span "Yes" at bounding box center [329, 143] width 7 height 5
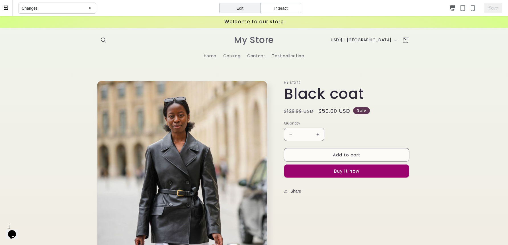
scroll to position [0, 0]
click at [243, 9] on div "Edit" at bounding box center [239, 8] width 41 height 10
click at [327, 94] on h1 "Black coat" at bounding box center [347, 94] width 127 height 18
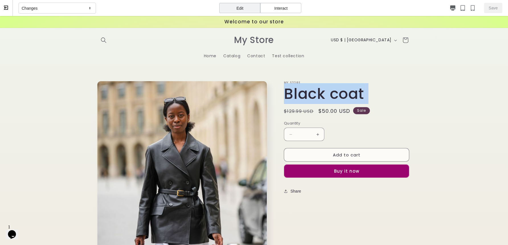
click at [339, 137] on div "Decrease quantity for Black coat * Increase quantity for Black coat" at bounding box center [346, 133] width 125 height 13
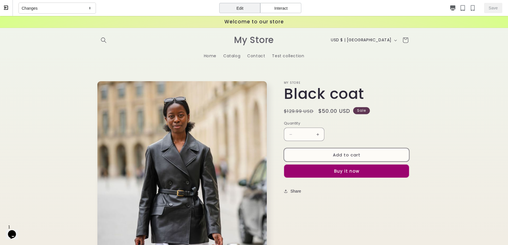
click at [362, 154] on button "Add to cart" at bounding box center [346, 154] width 125 height 13
click at [212, 55] on span "Home" at bounding box center [210, 55] width 13 height 5
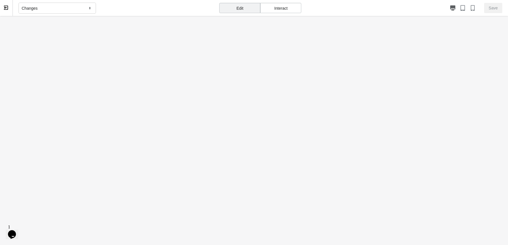
click at [235, 11] on div "Edit" at bounding box center [239, 8] width 41 height 10
click at [279, 7] on div "Interact" at bounding box center [280, 8] width 41 height 10
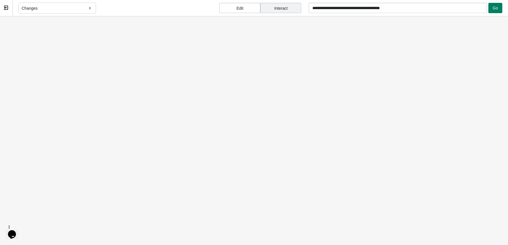
click at [232, 9] on div "Edit" at bounding box center [239, 8] width 41 height 10
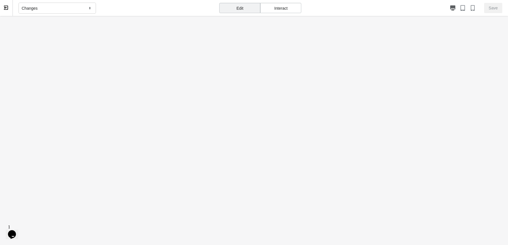
click at [241, 11] on div "Edit" at bounding box center [239, 8] width 41 height 10
click at [231, 17] on body at bounding box center [254, 158] width 508 height 285
click at [268, 9] on div "Interact" at bounding box center [280, 8] width 41 height 10
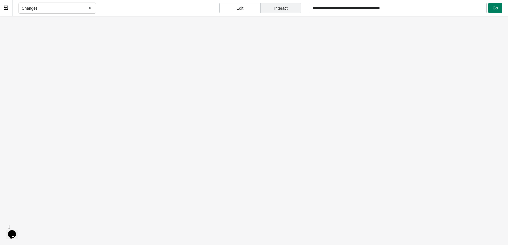
click at [424, 2] on div "**********" at bounding box center [405, 8] width 194 height 16
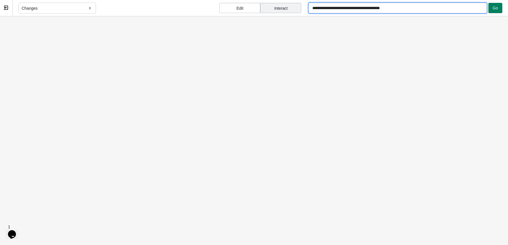
click at [416, 5] on input "**********" at bounding box center [397, 8] width 178 height 10
click at [444, 7] on button "Go" at bounding box center [495, 8] width 14 height 10
type input "**********"
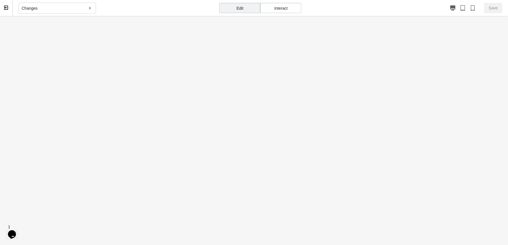
click at [247, 13] on div "Edit" at bounding box center [239, 8] width 41 height 10
click at [78, 9] on div "Changes" at bounding box center [56, 8] width 77 height 11
click at [174, 55] on body at bounding box center [254, 158] width 508 height 285
click at [275, 13] on div "Interact" at bounding box center [280, 8] width 41 height 10
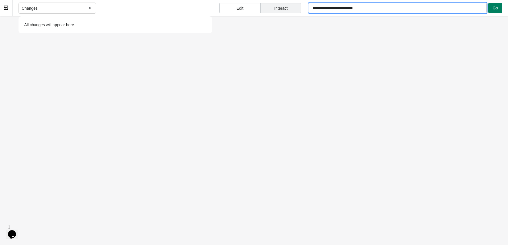
click at [379, 8] on input "**********" at bounding box center [397, 8] width 178 height 10
click at [444, 6] on span "Go" at bounding box center [494, 8] width 5 height 5
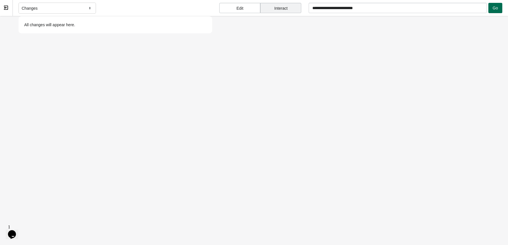
click at [444, 6] on span "Go" at bounding box center [494, 8] width 5 height 5
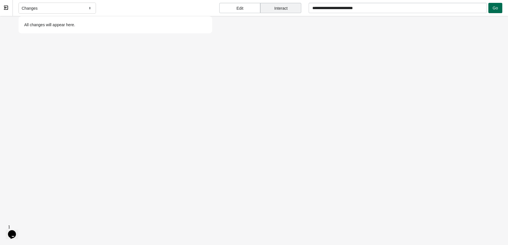
click at [444, 6] on span "Go" at bounding box center [494, 8] width 5 height 5
click at [6, 7] on icon at bounding box center [5, 7] width 5 height 5
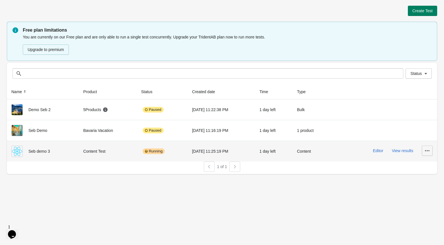
click at [424, 153] on button "button" at bounding box center [427, 150] width 11 height 10
click at [424, 166] on span "Delete" at bounding box center [422, 165] width 11 height 6
click at [425, 164] on span "Delete" at bounding box center [422, 165] width 11 height 6
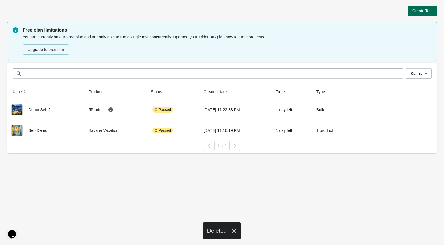
click at [415, 9] on span "Create Test" at bounding box center [422, 11] width 20 height 5
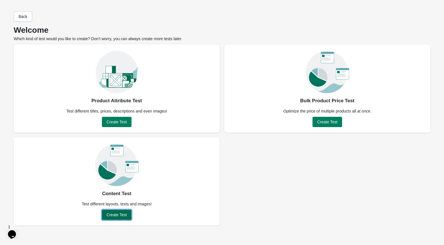
click at [114, 213] on span "Create Test" at bounding box center [116, 214] width 20 height 5
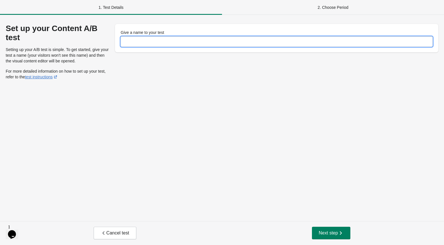
click at [188, 45] on input "Give a name to your test" at bounding box center [277, 41] width 312 height 10
type input "******"
click at [326, 230] on span "Next step" at bounding box center [331, 233] width 25 height 6
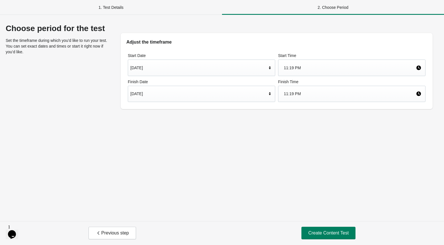
click at [259, 94] on div "Sep 30, 2025" at bounding box center [198, 93] width 137 height 11
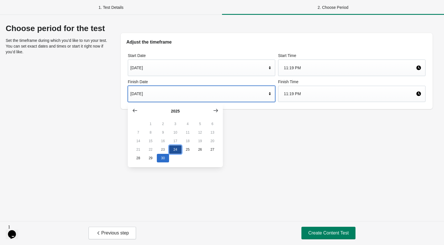
click at [172, 147] on button "24" at bounding box center [175, 149] width 12 height 9
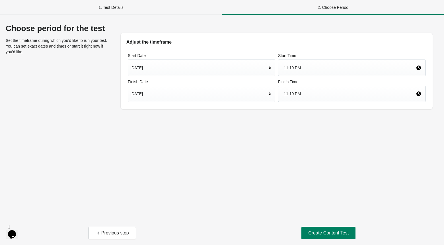
click at [288, 158] on div "Choose period for the test Set the timeframe during which you’d like to run you…" at bounding box center [222, 118] width 444 height 206
click at [315, 227] on button "Create Content Test" at bounding box center [328, 233] width 54 height 13
click at [316, 233] on span "Create Content Test" at bounding box center [328, 233] width 40 height 6
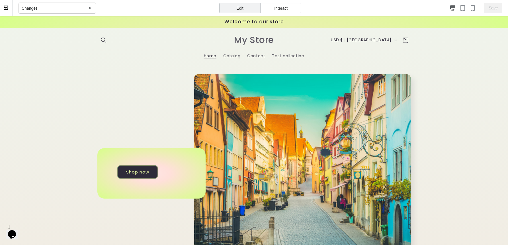
click at [152, 174] on link "Shop now" at bounding box center [137, 171] width 41 height 13
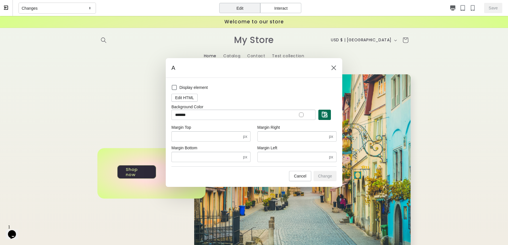
click at [327, 117] on img "button" at bounding box center [325, 115] width 6 height 6
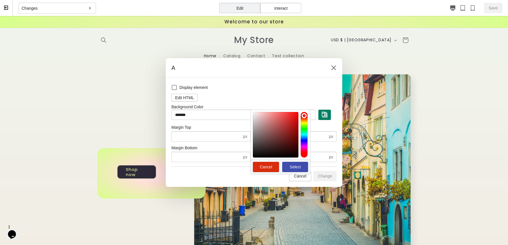
click at [293, 116] on div at bounding box center [276, 135] width 46 height 46
click at [298, 164] on button "Select" at bounding box center [295, 167] width 26 height 10
type input "*******"
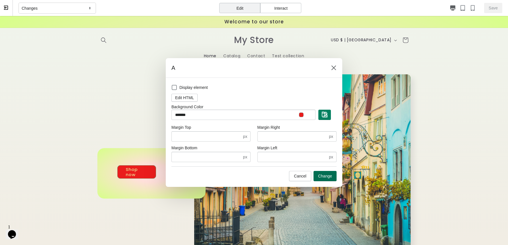
click at [326, 178] on span "Change" at bounding box center [325, 176] width 14 height 5
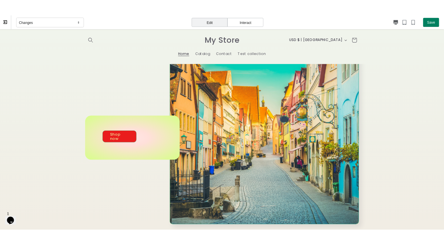
scroll to position [6, 0]
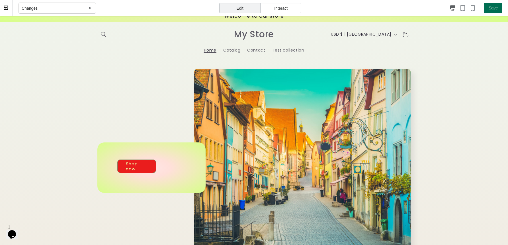
click at [444, 9] on span "Save" at bounding box center [492, 8] width 9 height 5
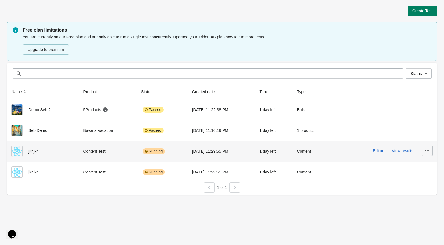
click at [426, 150] on icon "button" at bounding box center [427, 151] width 6 height 6
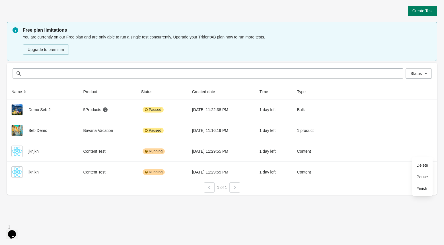
click at [361, 215] on div "Create Test Free plan limitations You are currently on our Free plan and are on…" at bounding box center [222, 122] width 444 height 245
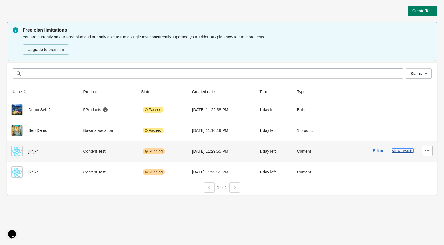
click at [406, 150] on button "View results" at bounding box center [402, 150] width 21 height 5
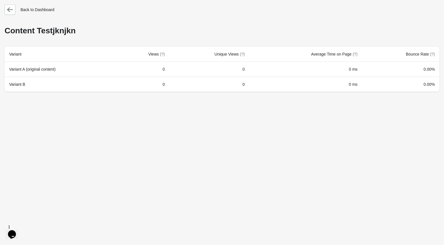
click at [90, 34] on div "Content Test jknjkn" at bounding box center [222, 33] width 435 height 15
click at [12, 9] on icon "button" at bounding box center [10, 10] width 6 height 6
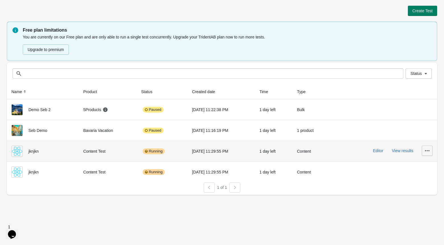
click at [426, 152] on icon "button" at bounding box center [427, 151] width 6 height 6
click at [420, 176] on span "Pause" at bounding box center [422, 177] width 11 height 6
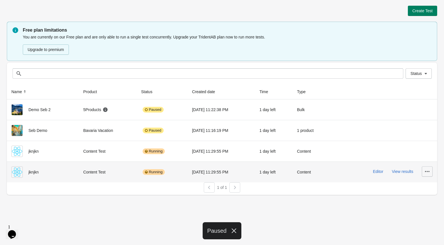
click at [426, 170] on icon "button" at bounding box center [427, 171] width 6 height 6
click at [420, 195] on span "Pause" at bounding box center [422, 197] width 11 height 6
